Goal: Information Seeking & Learning: Learn about a topic

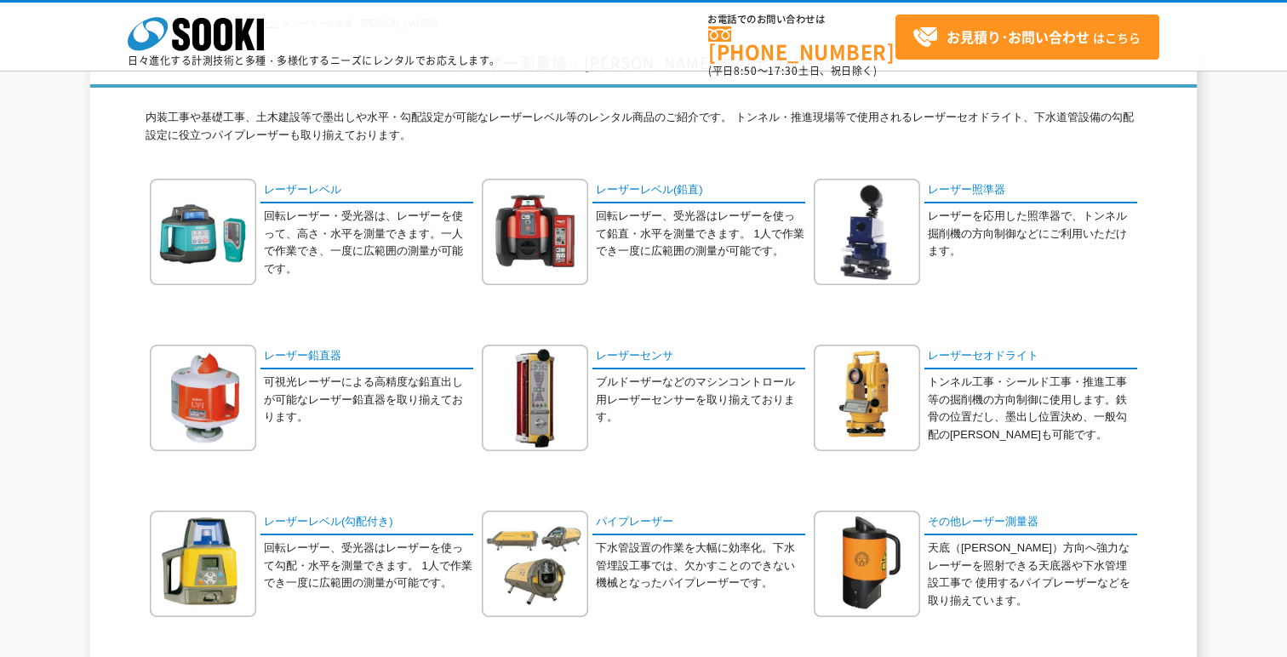
scroll to position [191, 0]
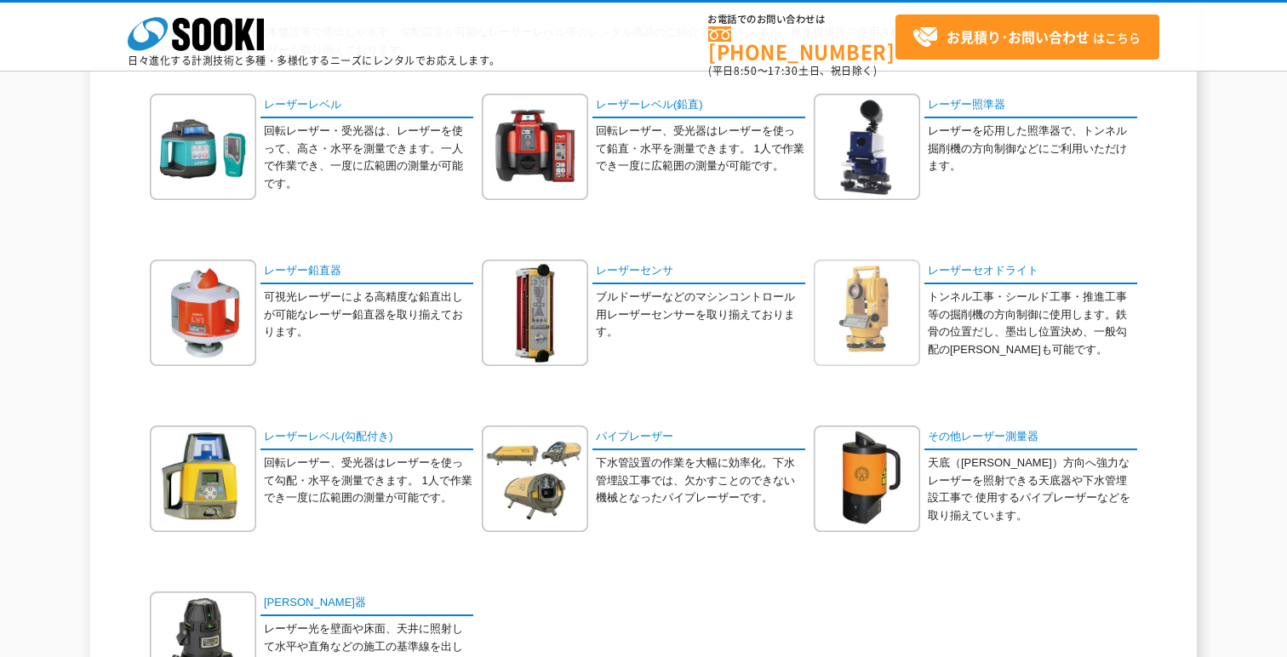
click at [844, 317] on img at bounding box center [867, 313] width 106 height 106
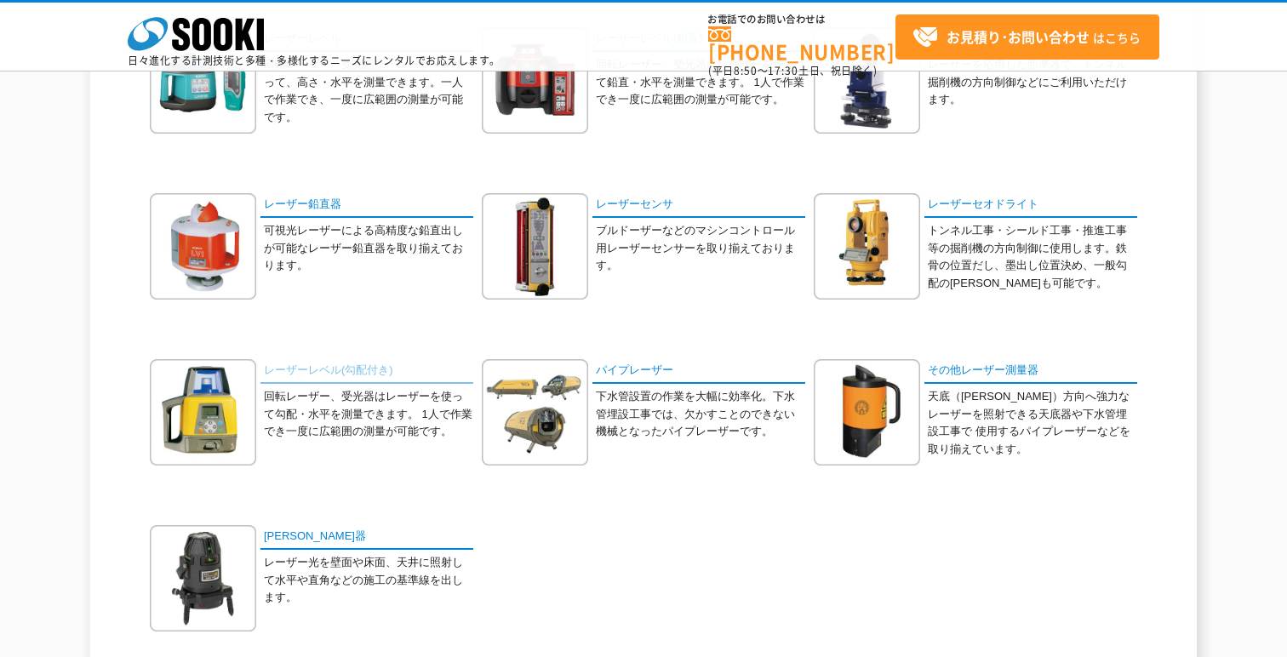
scroll to position [0, 0]
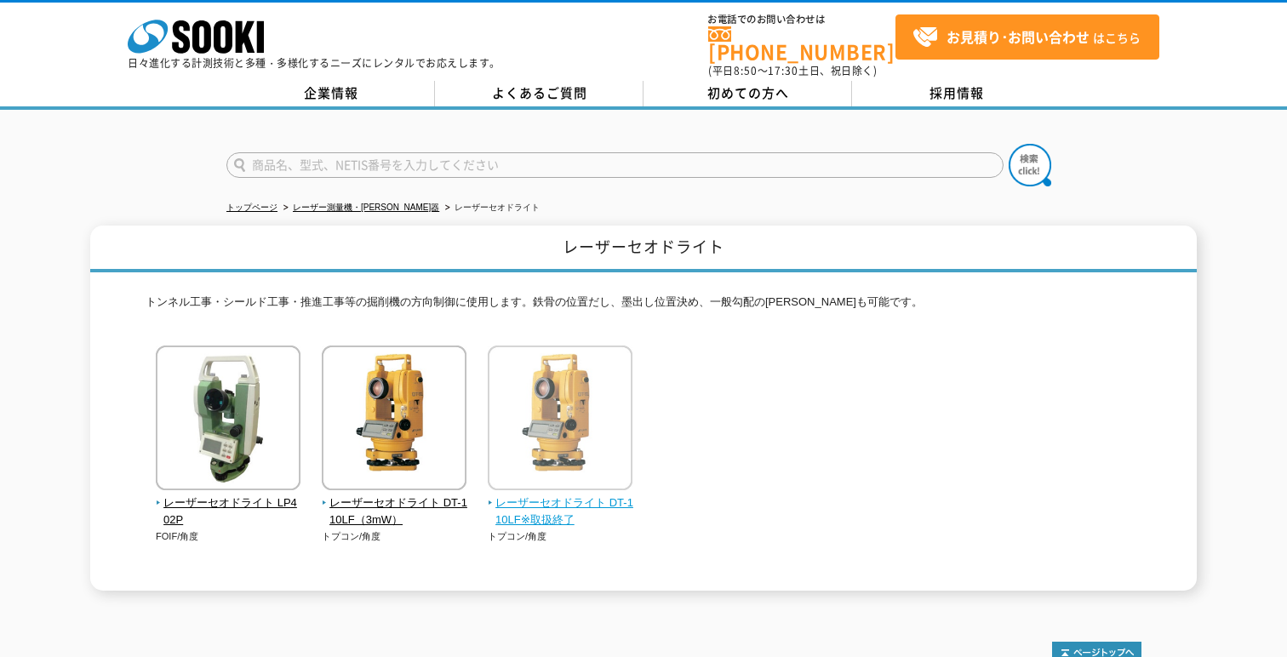
click at [573, 414] on img at bounding box center [560, 420] width 145 height 149
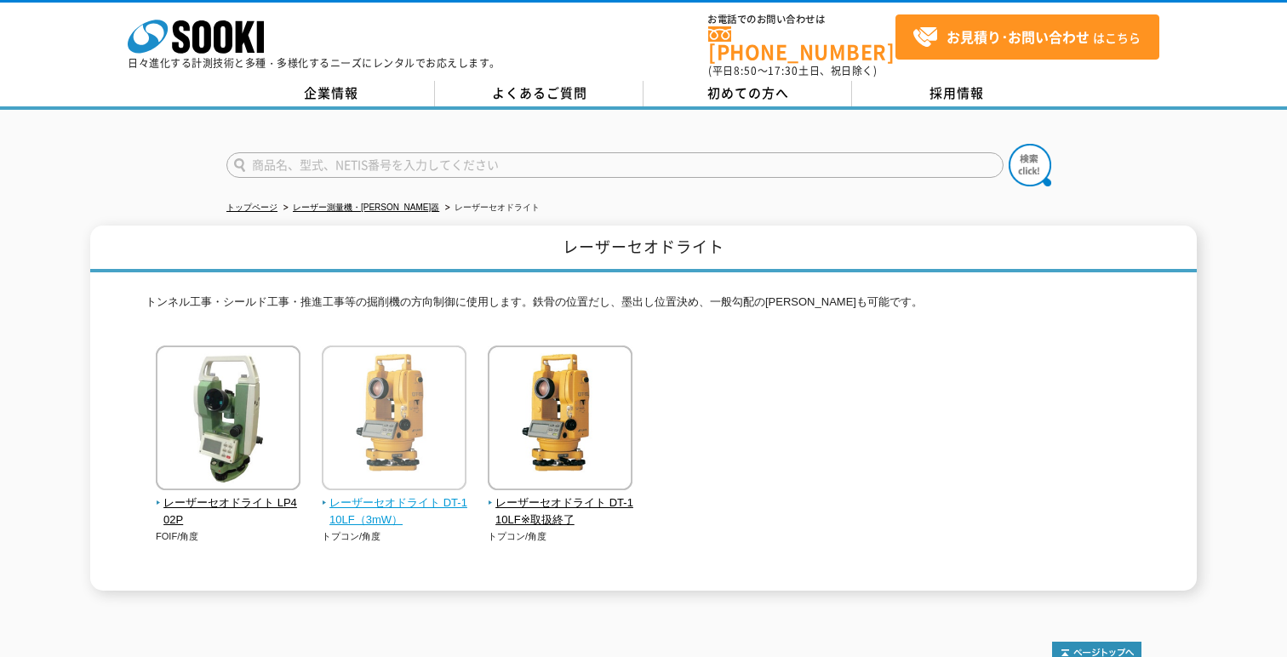
click at [398, 426] on img at bounding box center [394, 420] width 145 height 149
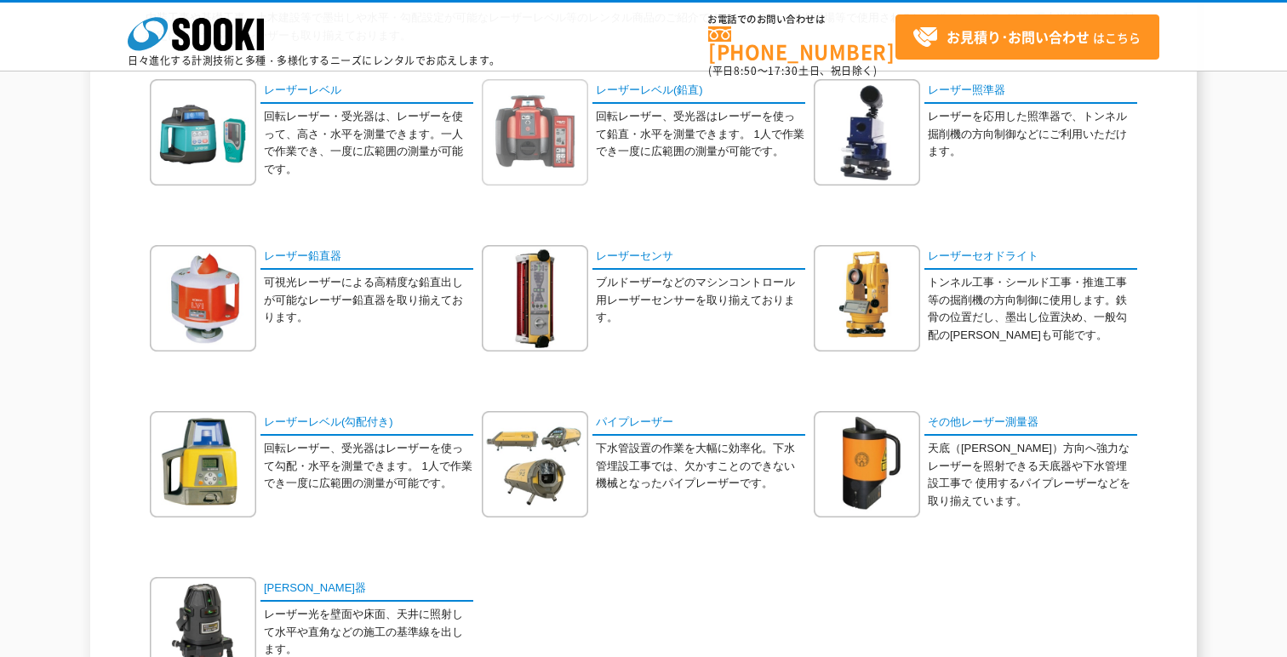
scroll to position [200, 0]
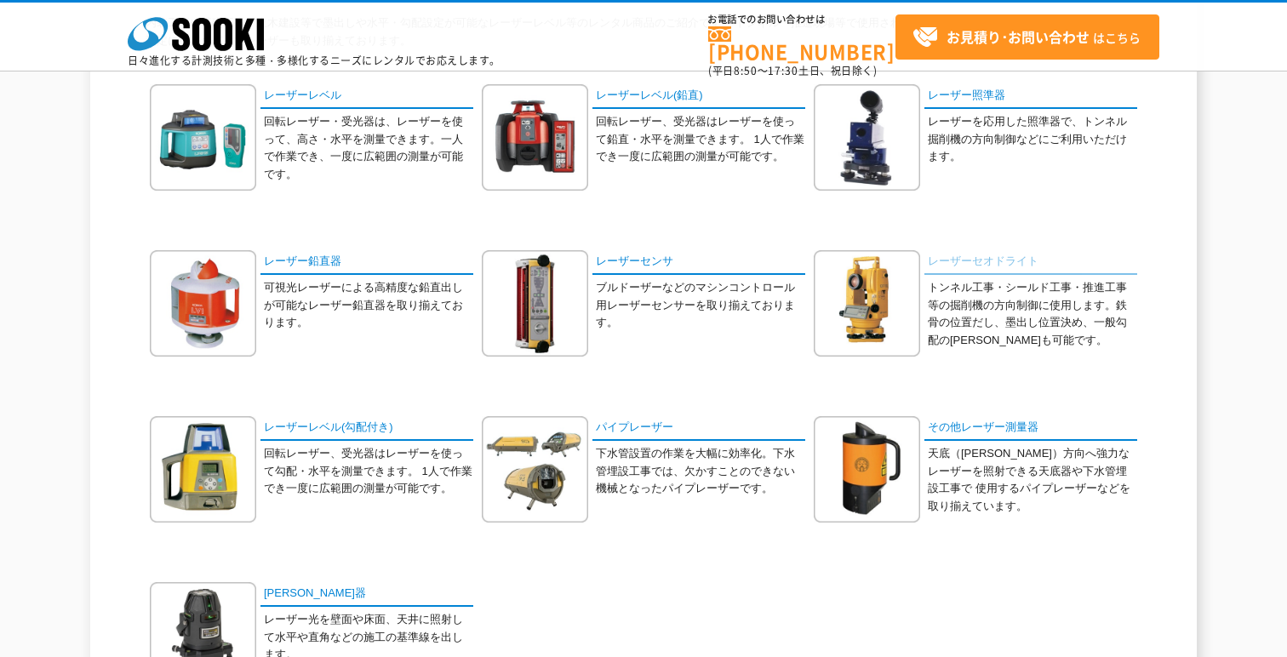
click at [953, 260] on link "レーザーセオドライト" at bounding box center [1031, 262] width 213 height 25
